Goal: Navigation & Orientation: Find specific page/section

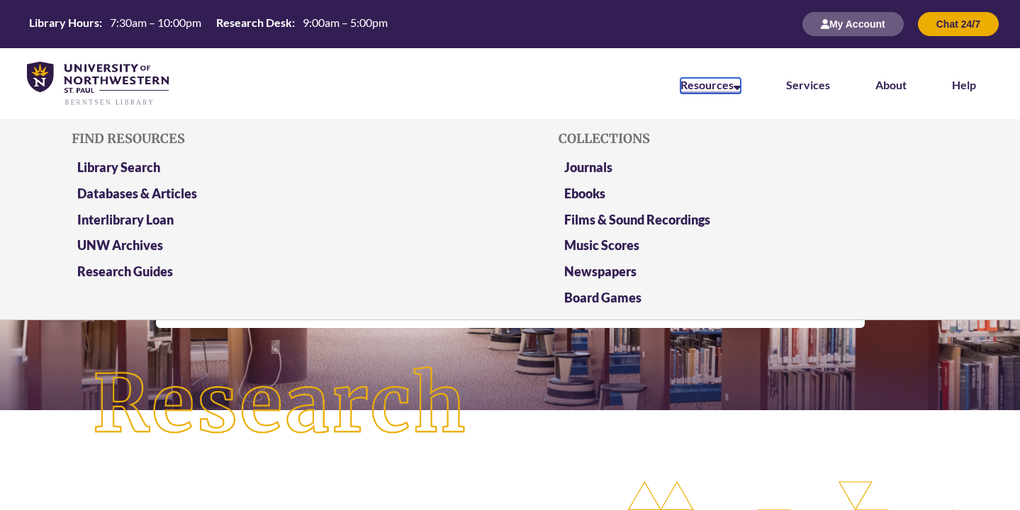
click at [722, 84] on link "Resources" at bounding box center [710, 86] width 60 height 16
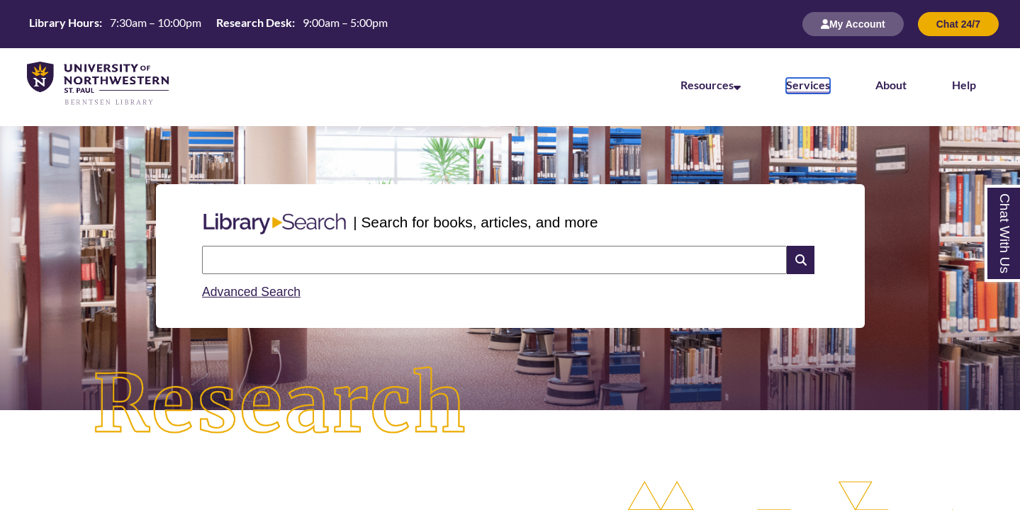
click at [790, 86] on link "Services" at bounding box center [808, 86] width 44 height 16
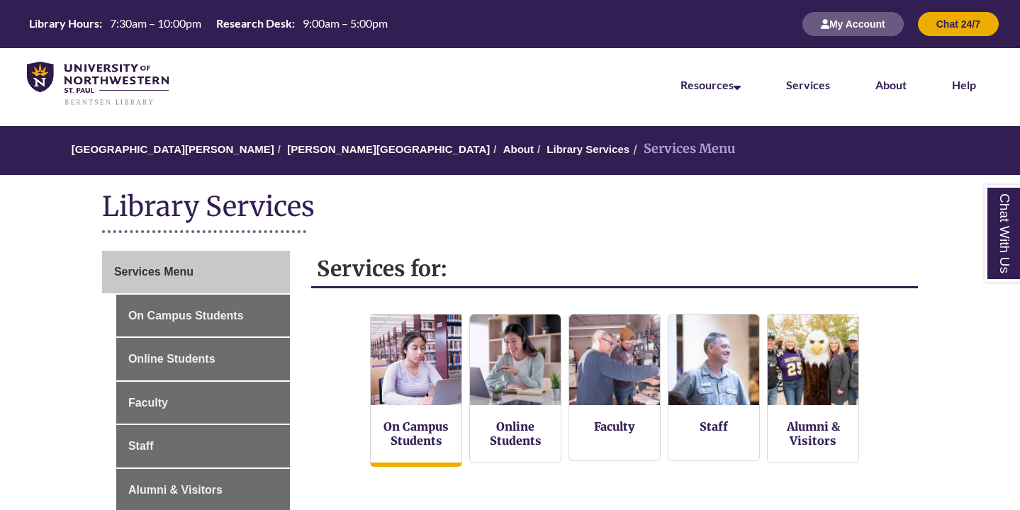
scroll to position [193, 0]
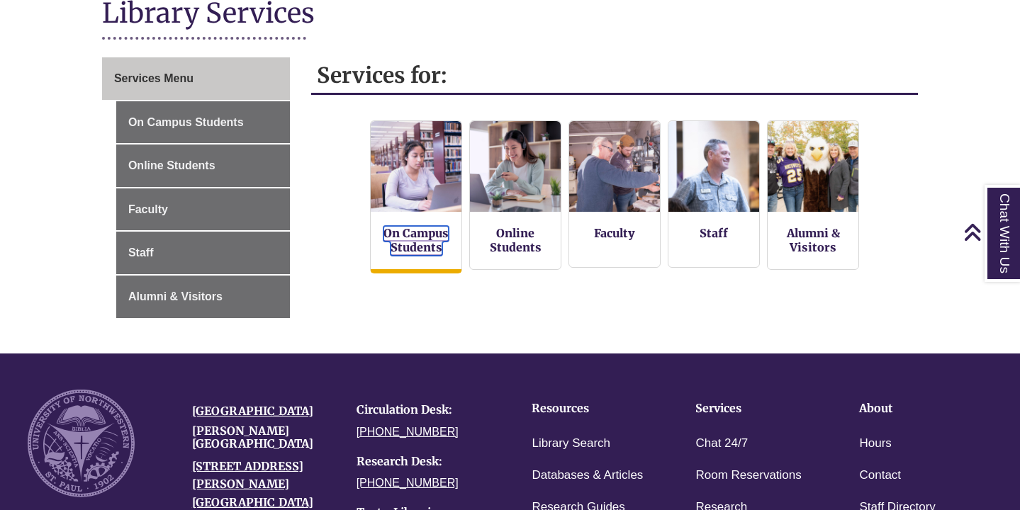
click at [414, 234] on link "On Campus Students" at bounding box center [415, 241] width 65 height 30
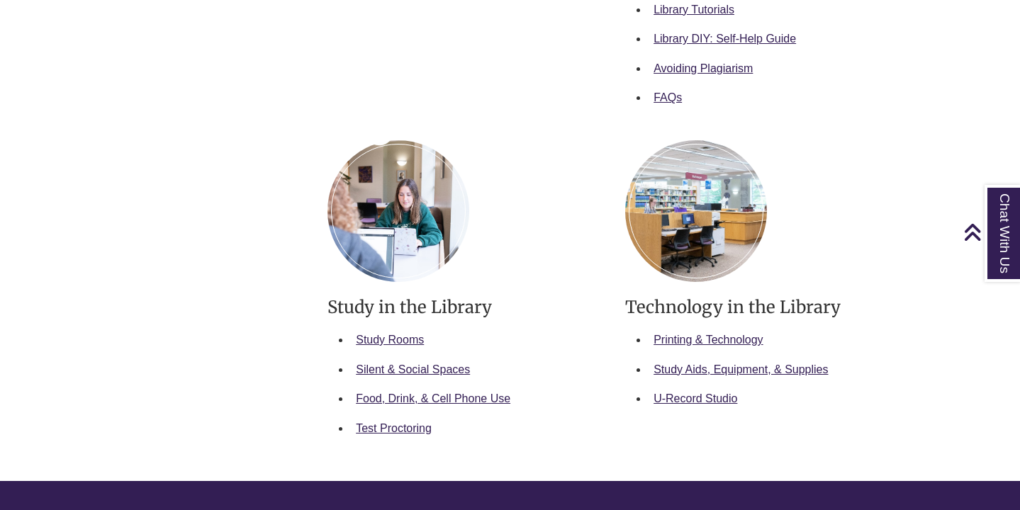
scroll to position [755, 0]
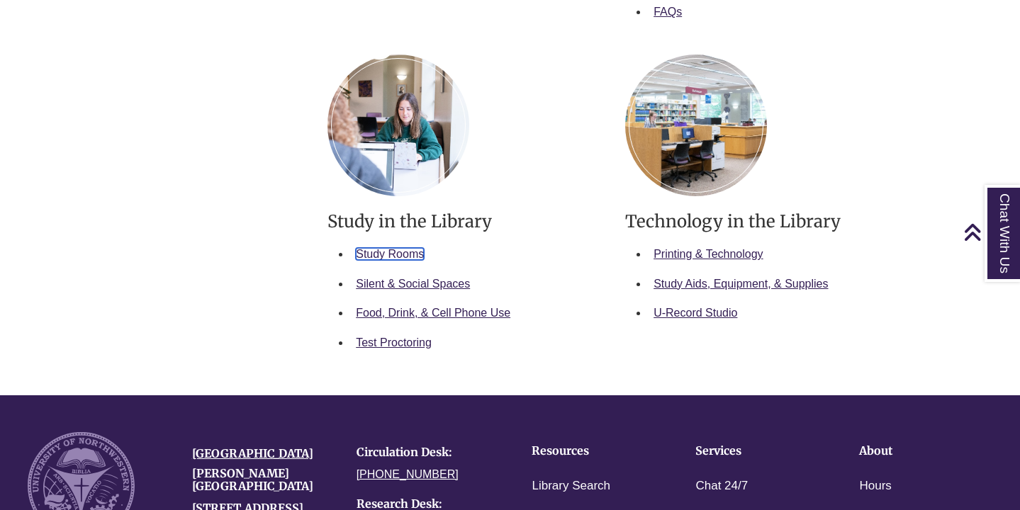
click at [397, 252] on link "Study Rooms" at bounding box center [390, 254] width 68 height 12
